Goal: Information Seeking & Learning: Learn about a topic

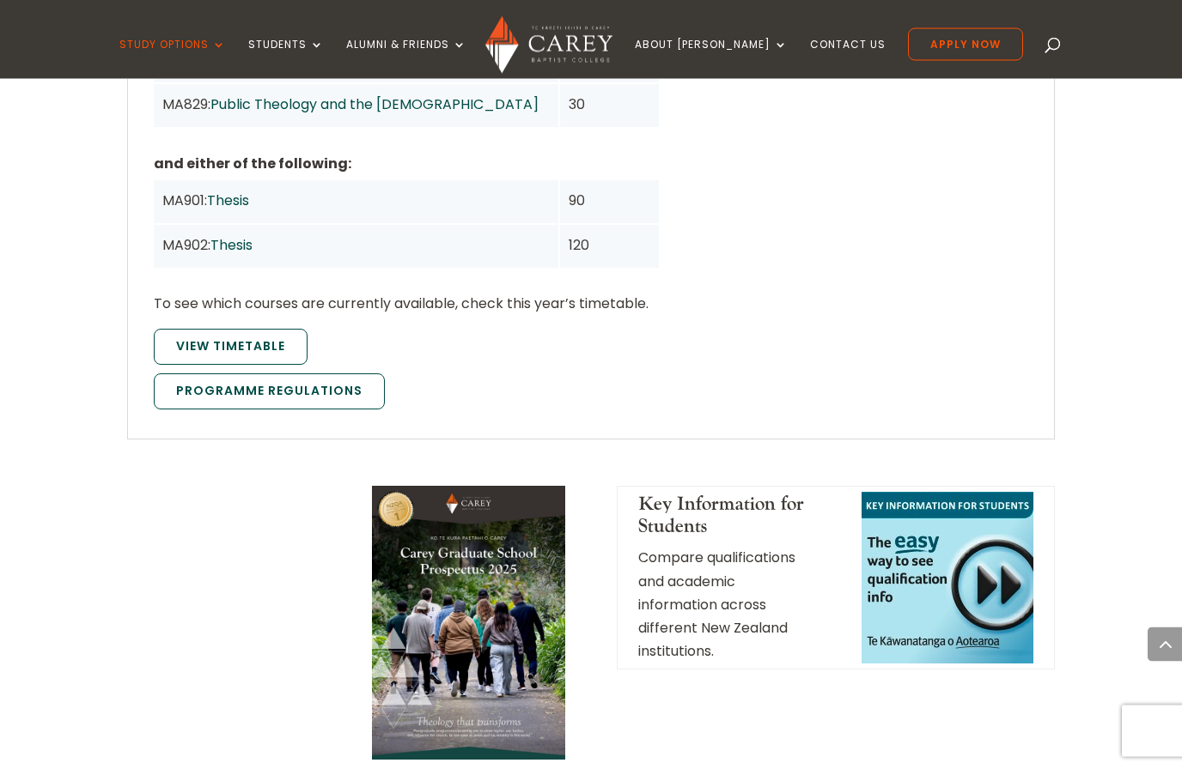
scroll to position [1857, 0]
click at [210, 329] on link "View Timetable" at bounding box center [231, 347] width 154 height 36
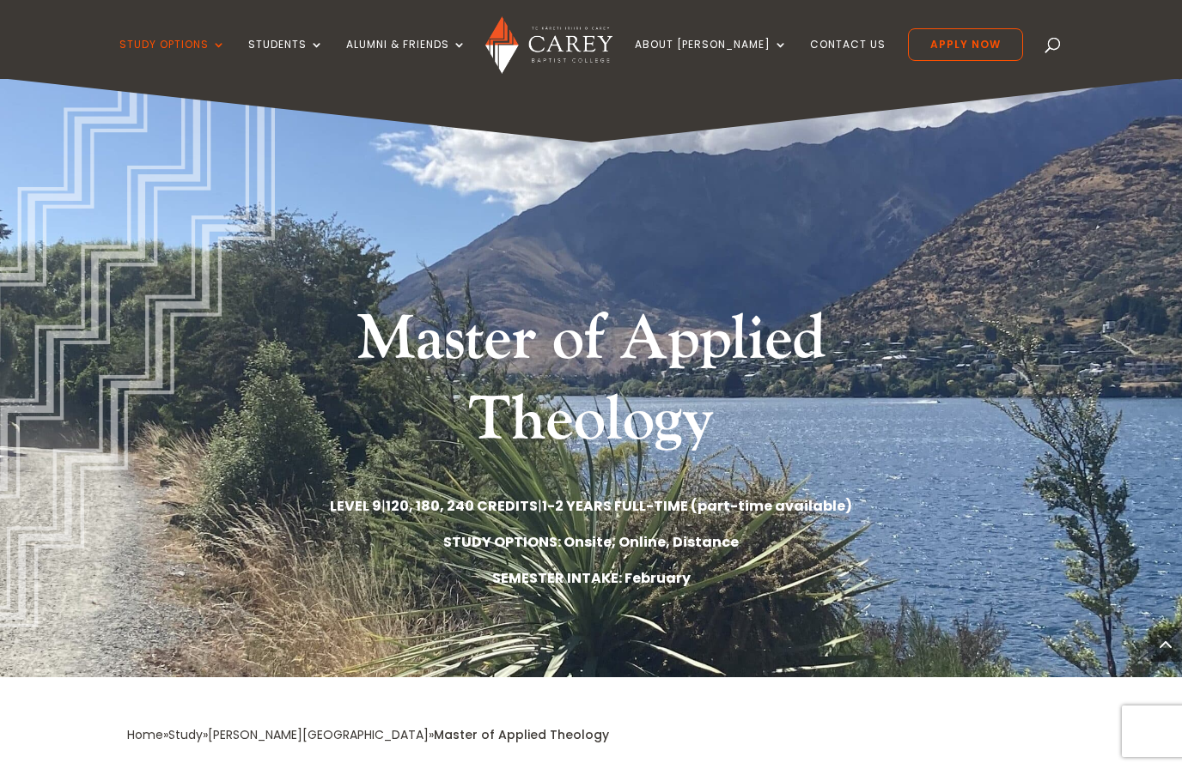
scroll to position [1924, 0]
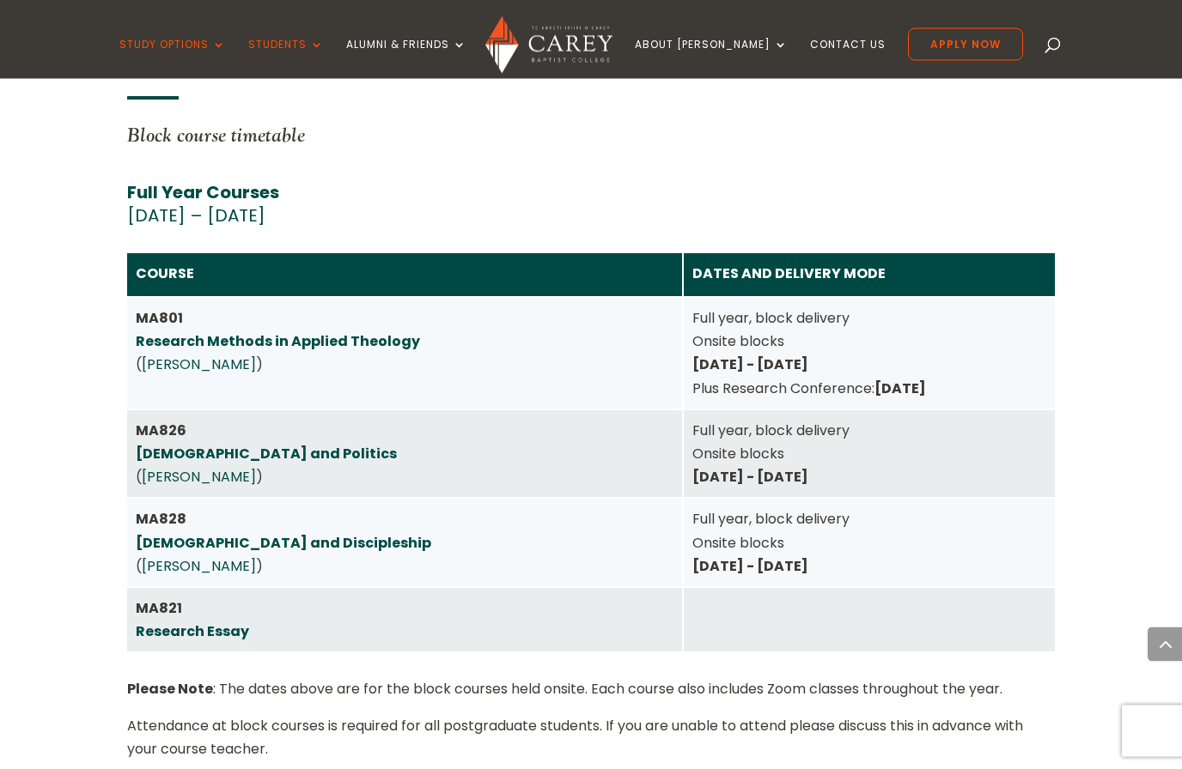
scroll to position [4442, 0]
click at [172, 331] on link "Research Methods in Applied Theology" at bounding box center [278, 341] width 284 height 20
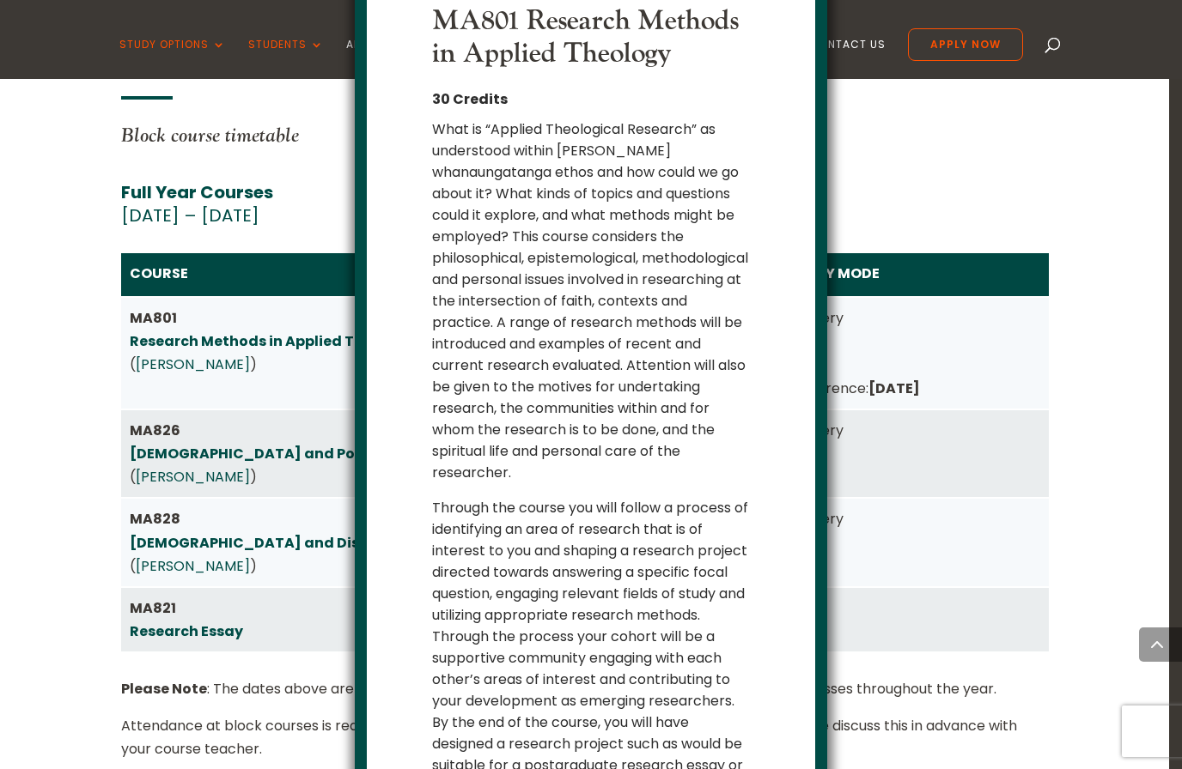
scroll to position [40, 0]
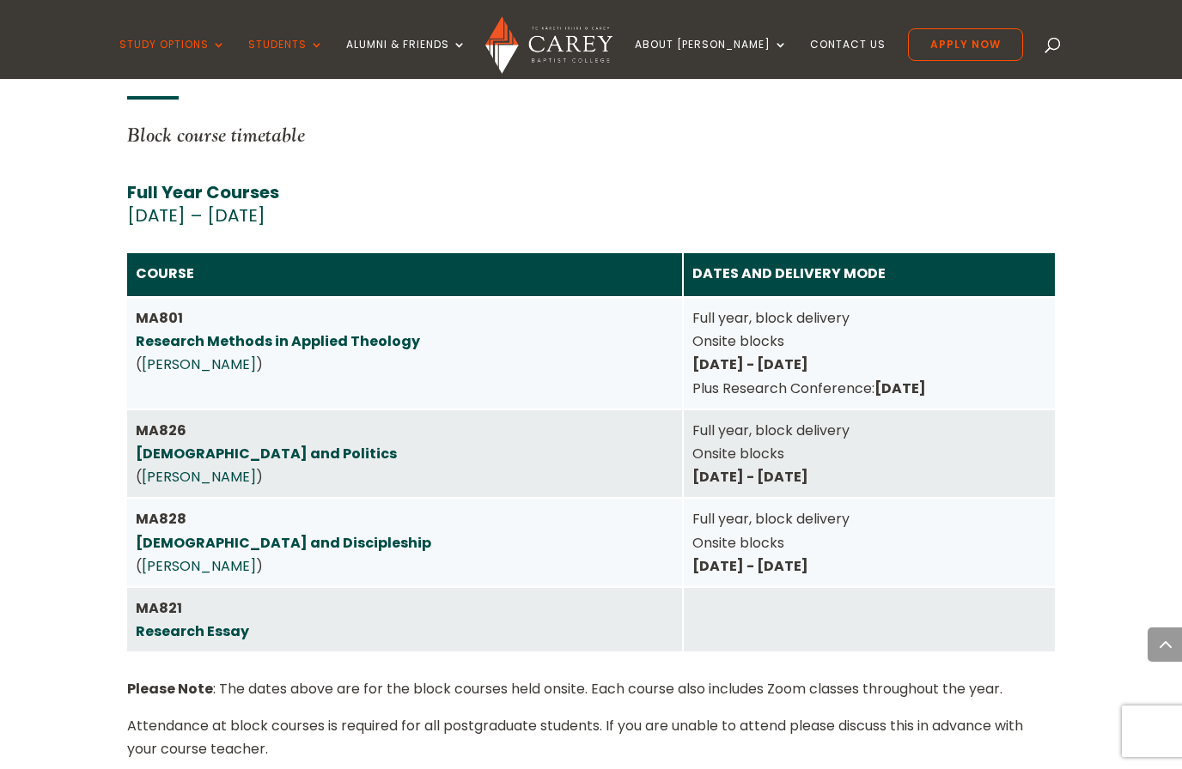
scroll to position [0, 0]
click at [234, 444] on link "[DEMOGRAPHIC_DATA] and Politics" at bounding box center [266, 454] width 261 height 20
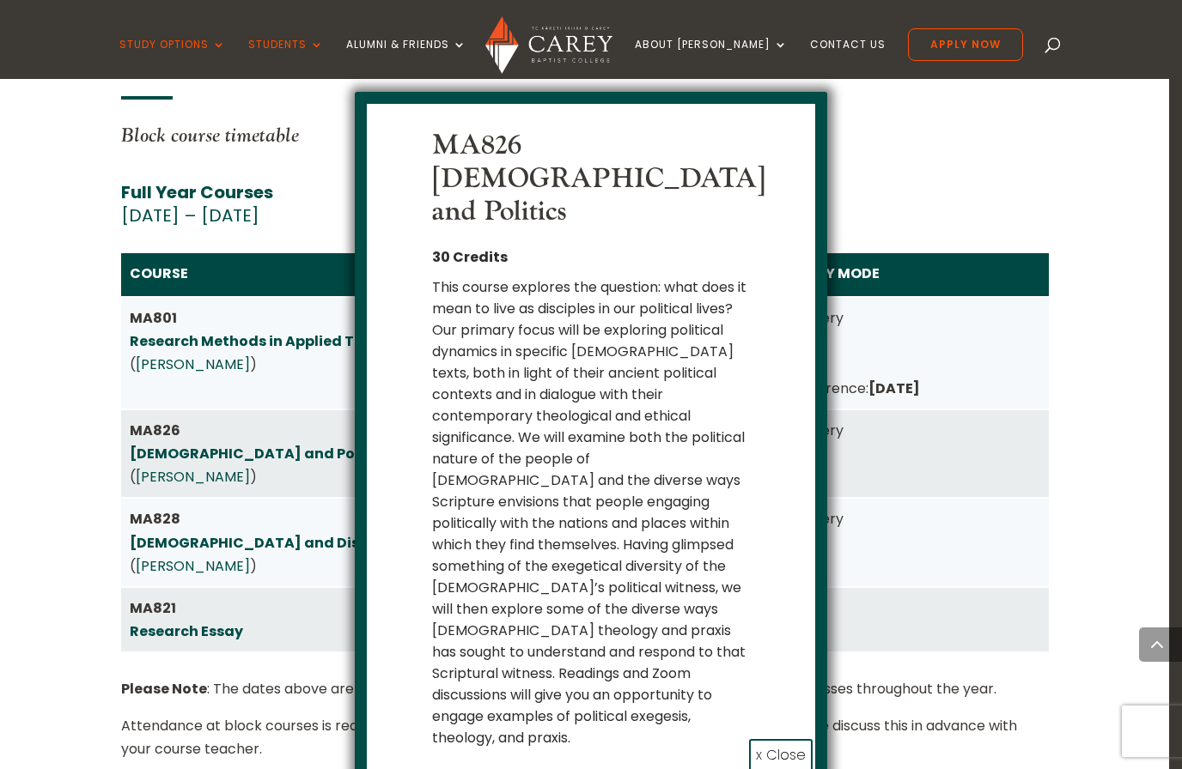
click at [768, 739] on button "x Close" at bounding box center [781, 755] width 64 height 33
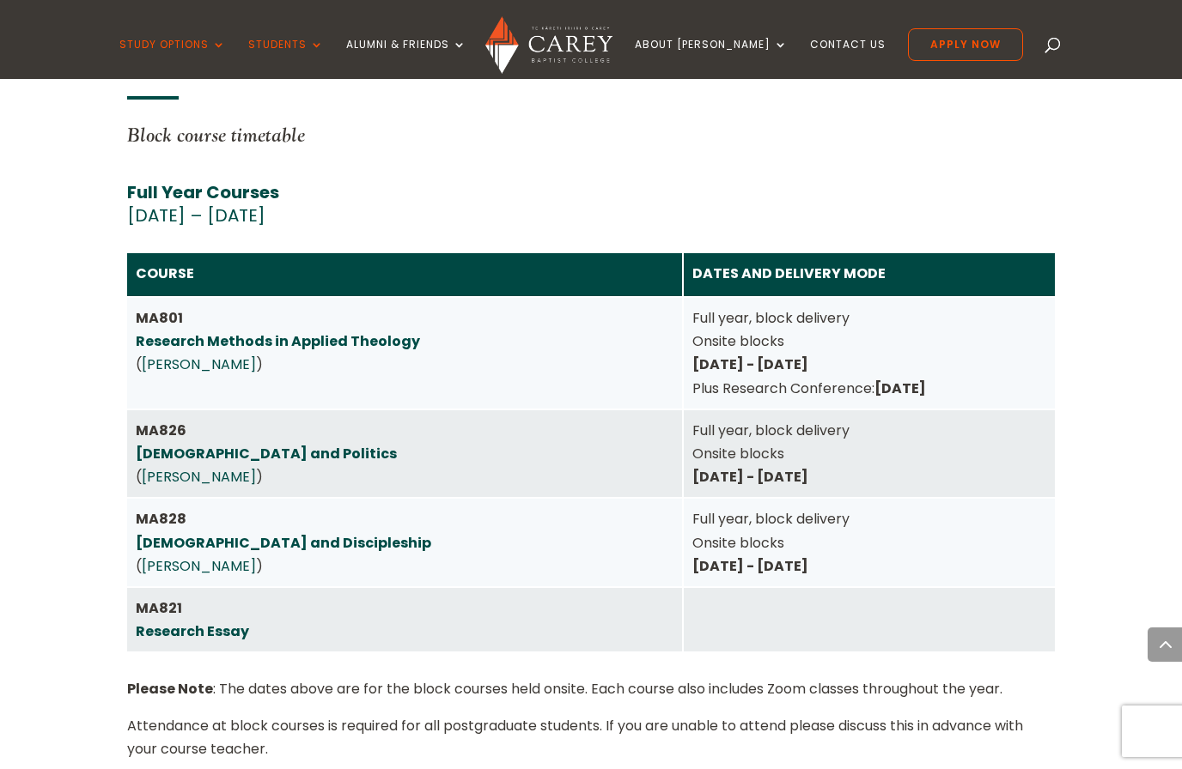
click at [225, 508] on div "MA828 Gospel and Discipleship ( Jonathan Robinson )" at bounding box center [405, 543] width 538 height 70
click at [216, 533] on link "[DEMOGRAPHIC_DATA] and Discipleship" at bounding box center [283, 543] width 295 height 20
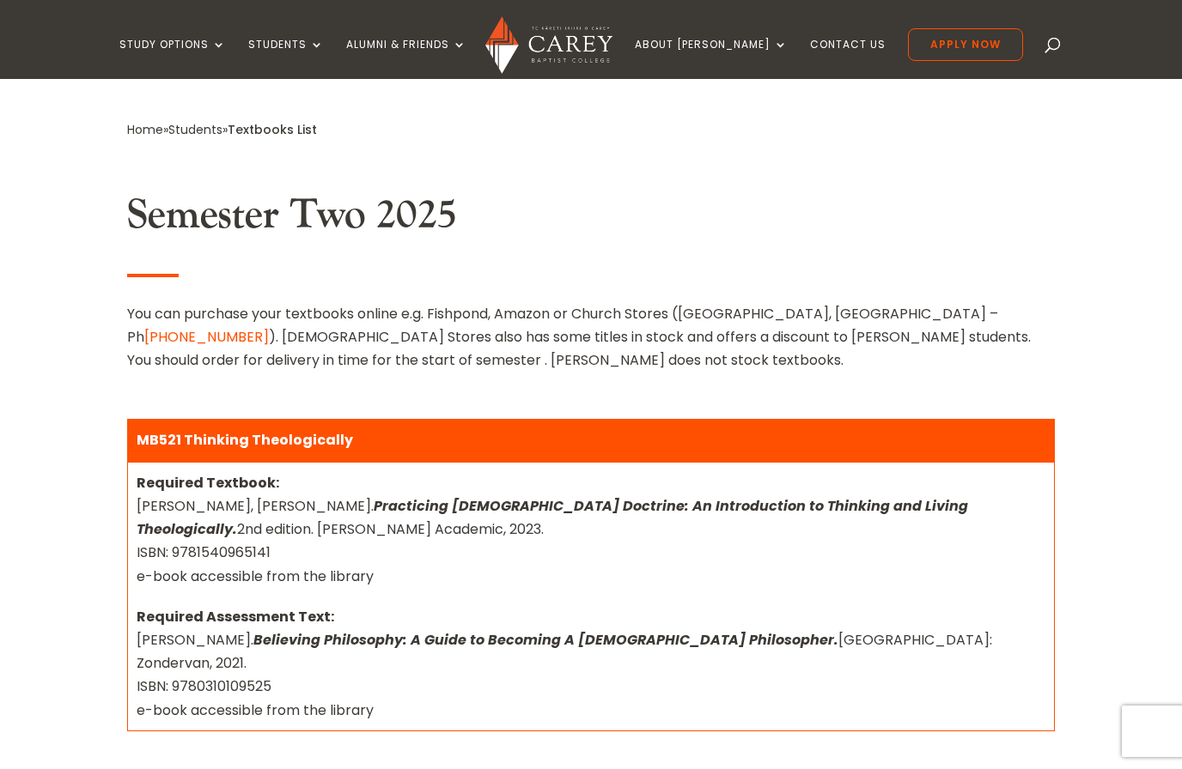
scroll to position [427, 0]
